Goal: Task Accomplishment & Management: Use online tool/utility

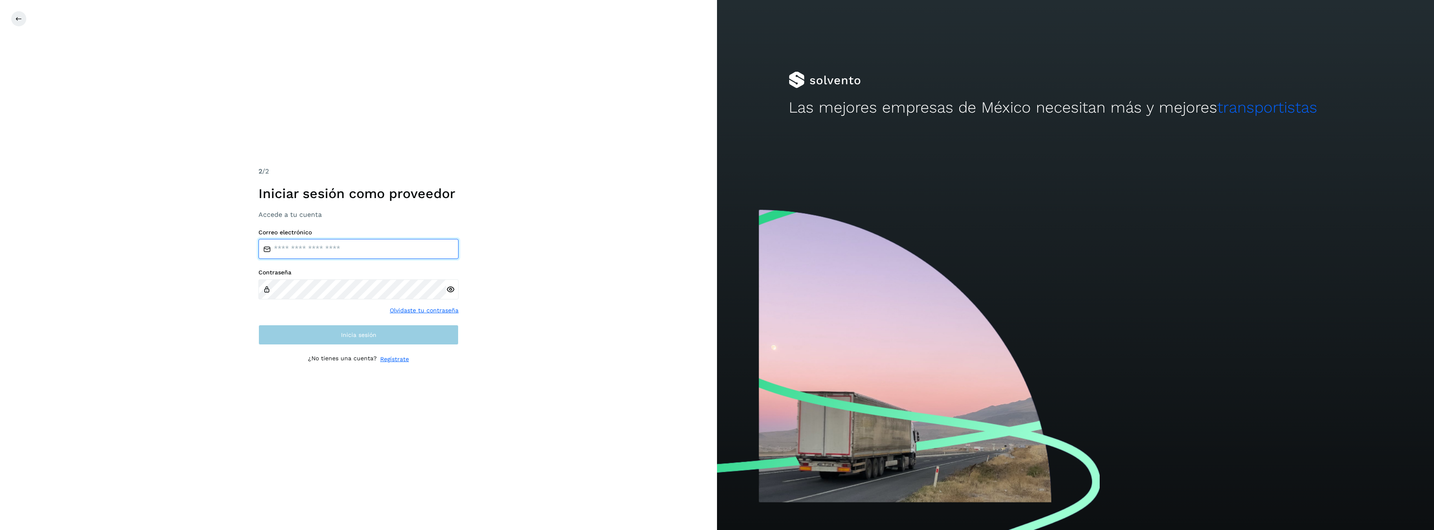
type input "**********"
click at [365, 339] on button "Inicia sesión" at bounding box center [359, 335] width 200 height 20
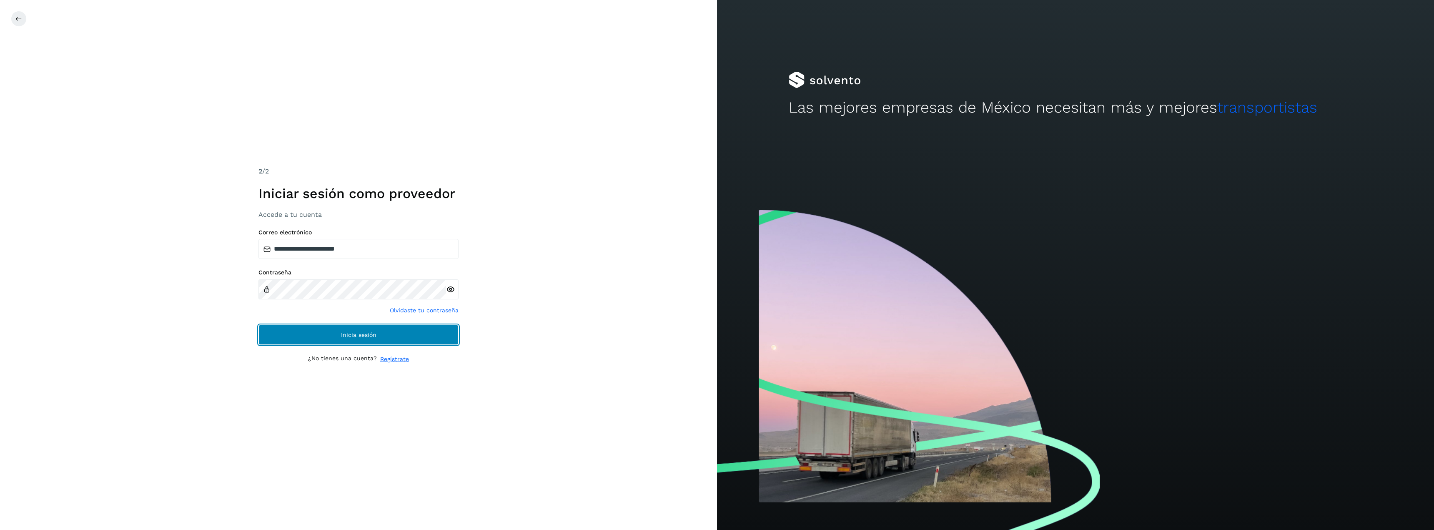
click at [365, 339] on button "Inicia sesión" at bounding box center [359, 335] width 200 height 20
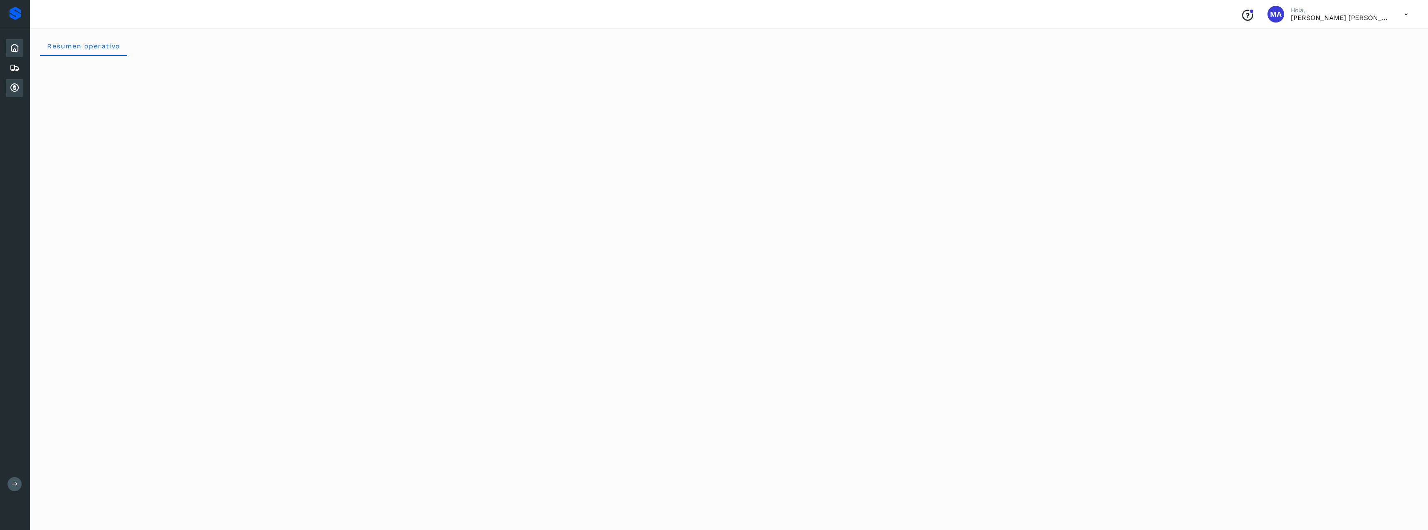
click at [18, 88] on icon at bounding box center [15, 88] width 10 height 10
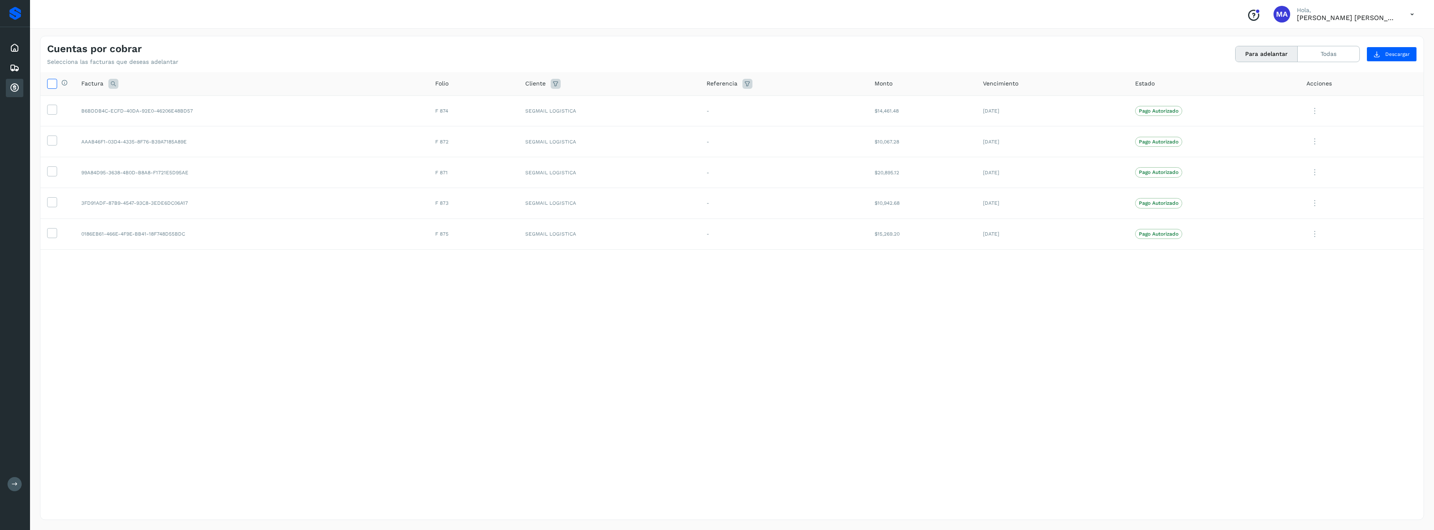
click at [49, 81] on icon at bounding box center [52, 83] width 9 height 9
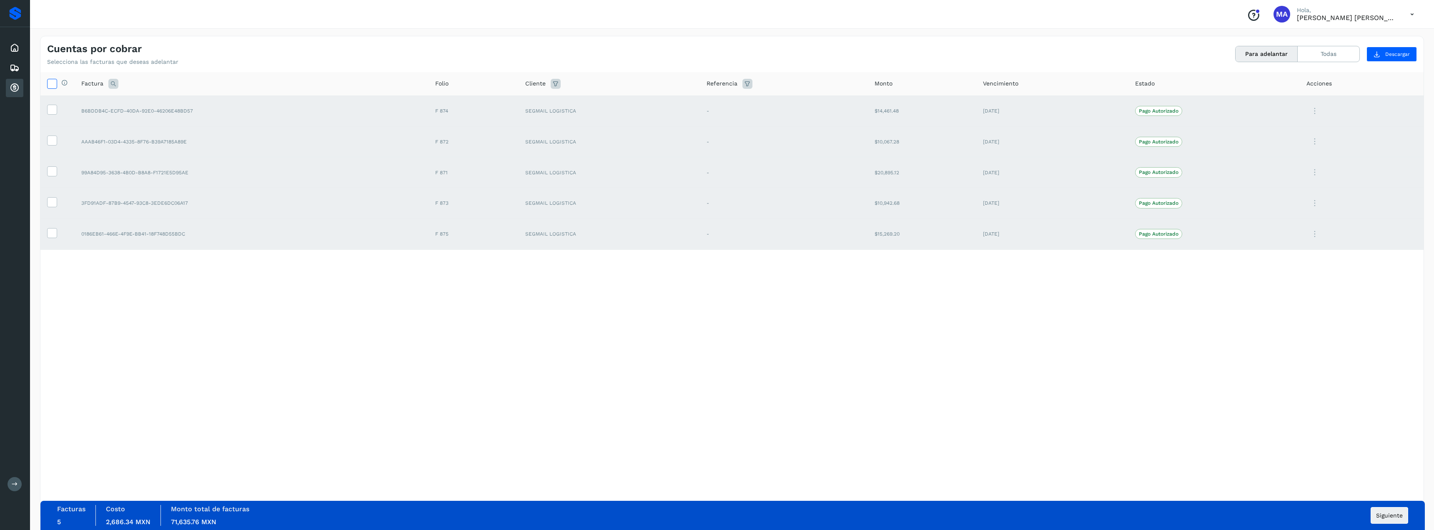
click at [49, 81] on icon at bounding box center [52, 83] width 9 height 9
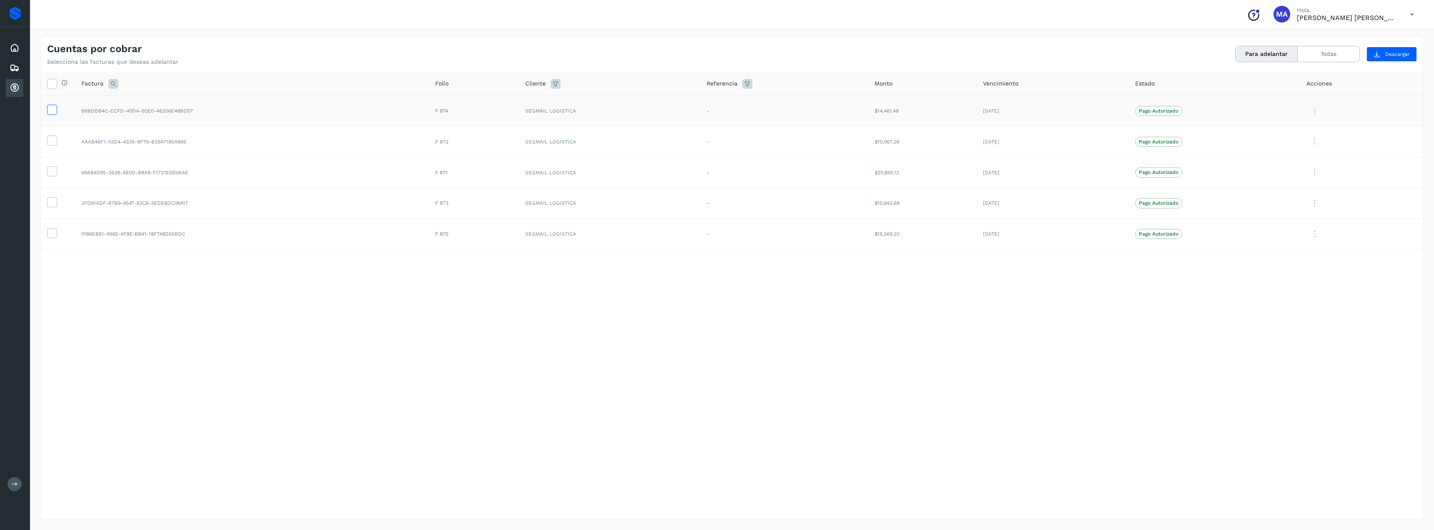
click at [49, 112] on icon at bounding box center [52, 109] width 9 height 9
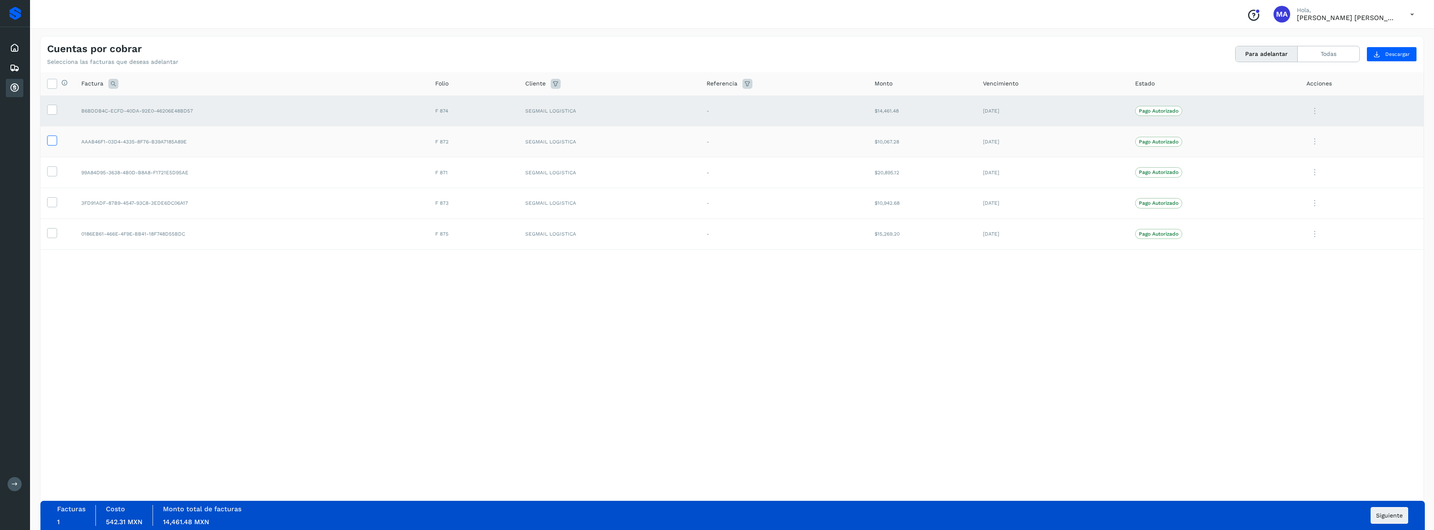
click at [49, 141] on icon at bounding box center [52, 140] width 9 height 9
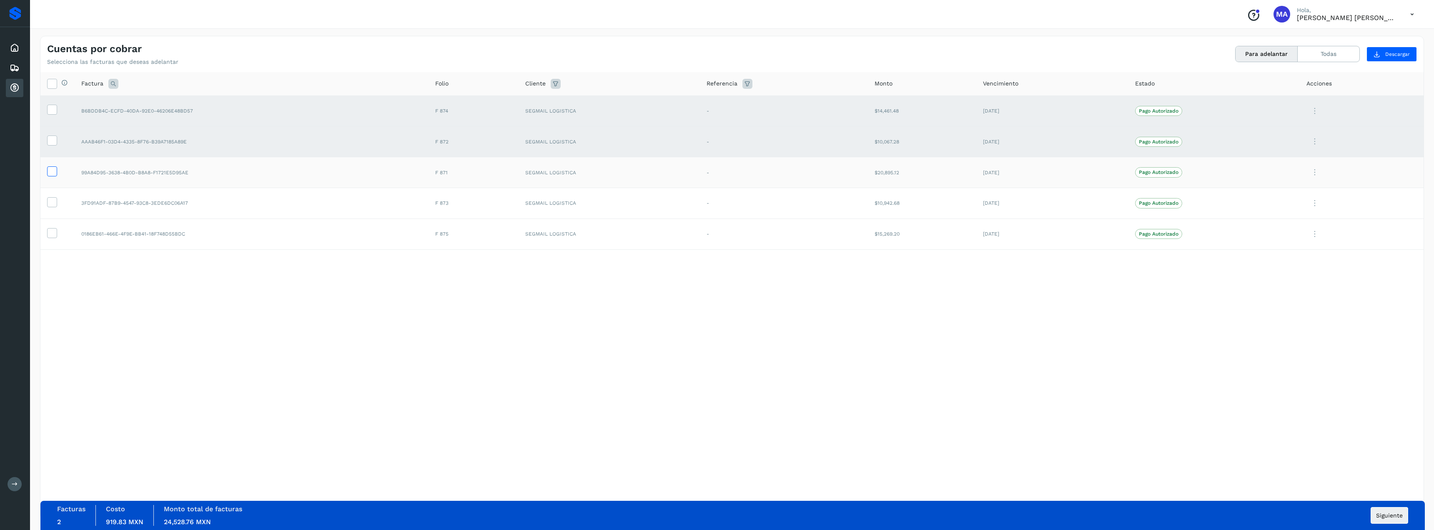
click at [51, 173] on icon at bounding box center [52, 170] width 9 height 9
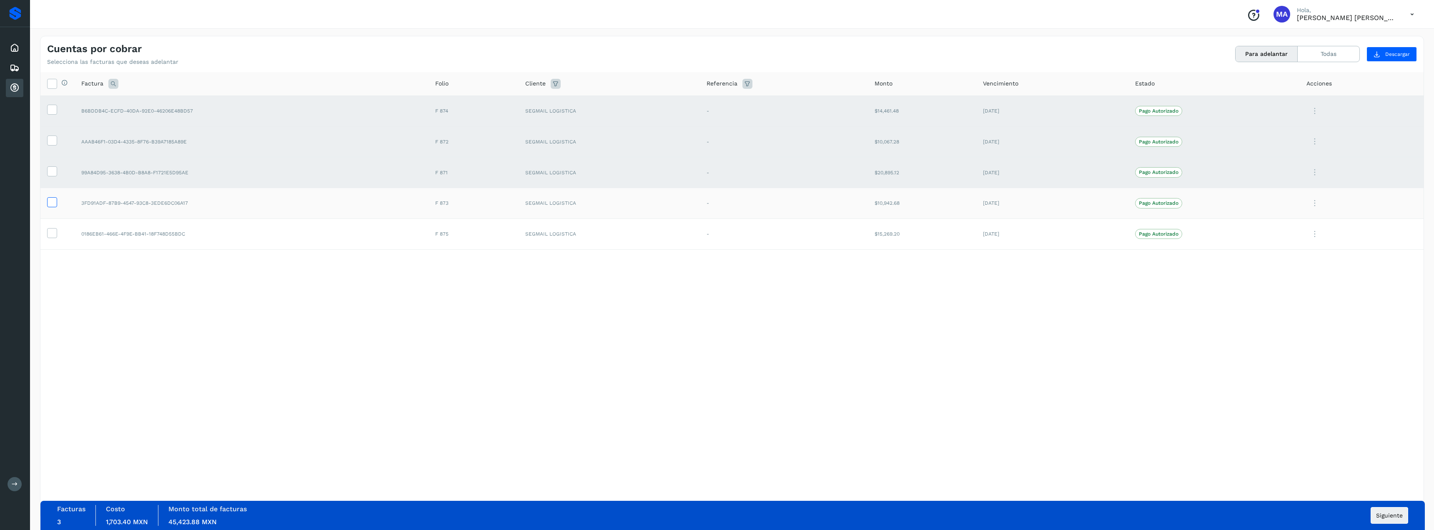
click at [52, 203] on icon at bounding box center [52, 201] width 9 height 9
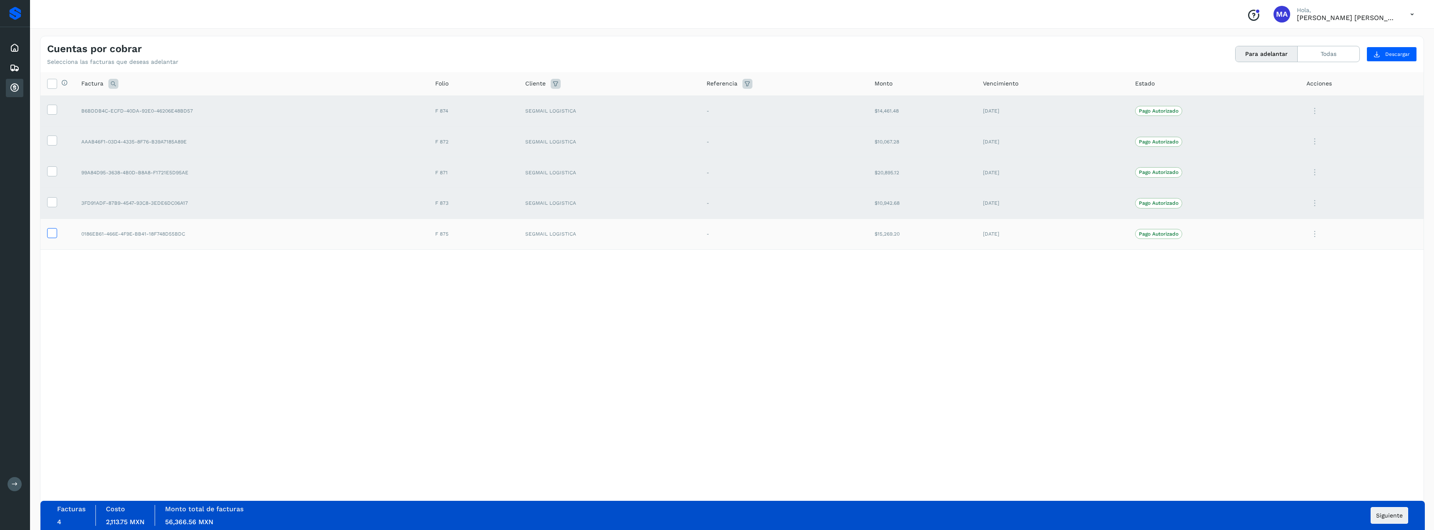
click at [49, 231] on icon at bounding box center [52, 232] width 9 height 9
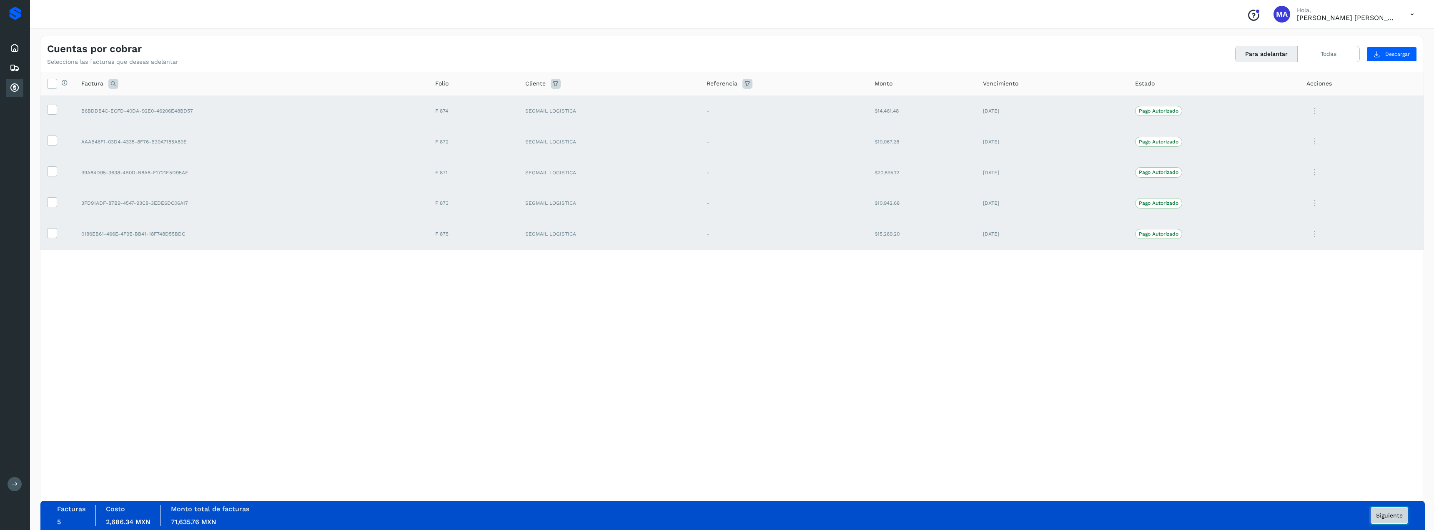
click at [1388, 511] on button "Siguiente" at bounding box center [1390, 515] width 38 height 17
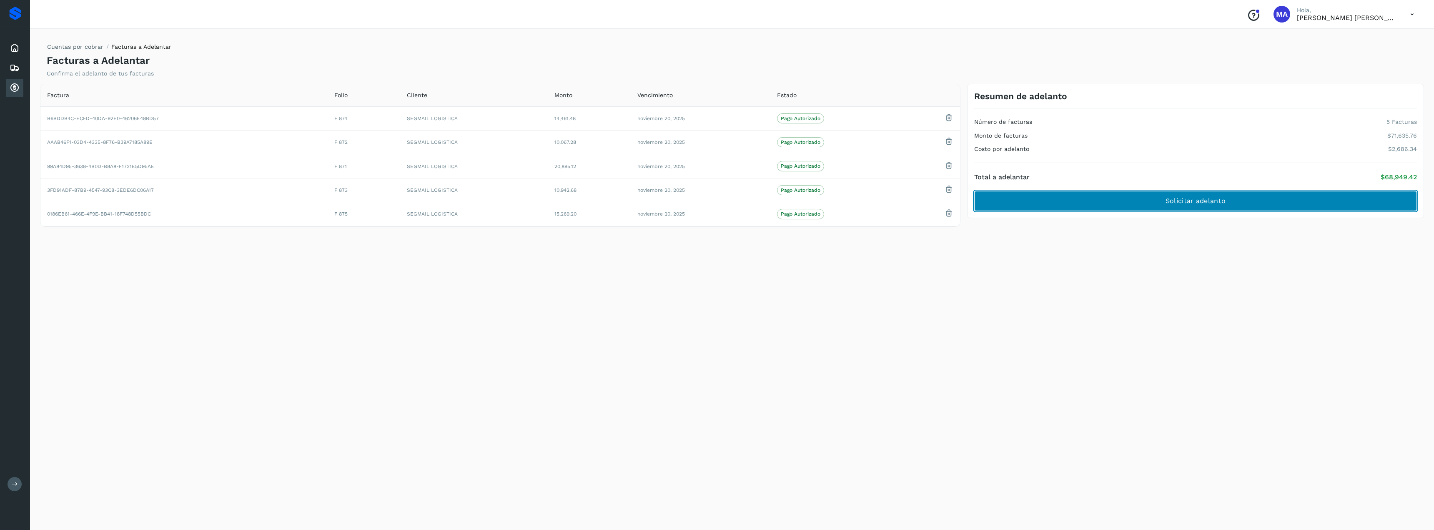
click at [1196, 200] on span "Solicitar adelanto" at bounding box center [1196, 200] width 60 height 9
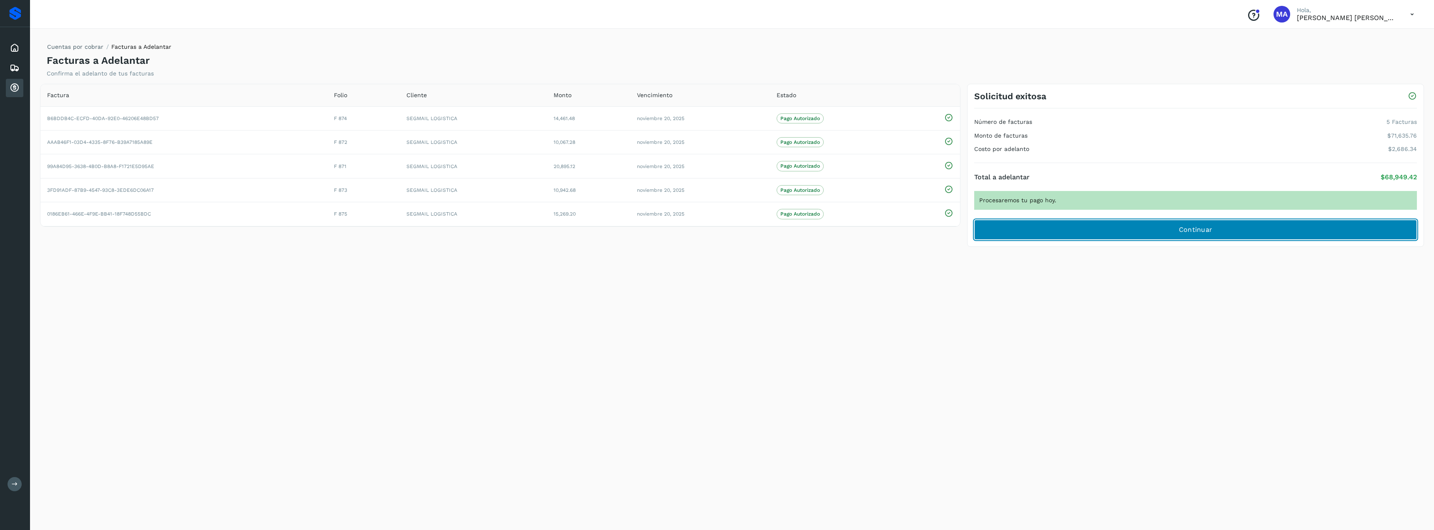
click at [1195, 228] on span "Continuar" at bounding box center [1196, 229] width 34 height 9
